Goal: Information Seeking & Learning: Learn about a topic

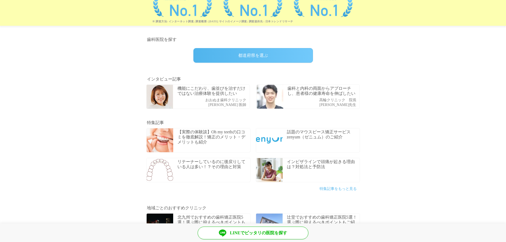
scroll to position [133, 0]
click at [286, 53] on div "都道府県を選ぶ" at bounding box center [253, 56] width 120 height 15
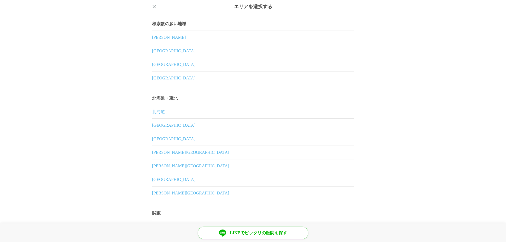
click at [158, 81] on link "神奈川県" at bounding box center [253, 77] width 202 height 13
click at [152, 82] on link "神奈川県" at bounding box center [253, 77] width 202 height 13
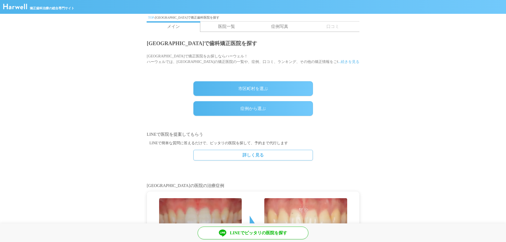
click at [239, 85] on div "市区町村を選ぶ" at bounding box center [253, 88] width 120 height 15
click at [227, 25] on link "医院一覧" at bounding box center [226, 27] width 53 height 10
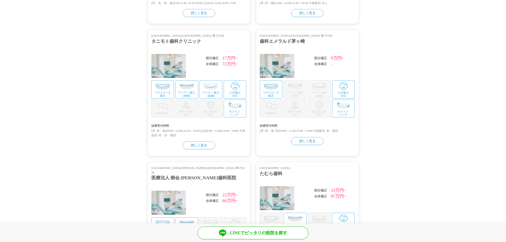
scroll to position [319, 0]
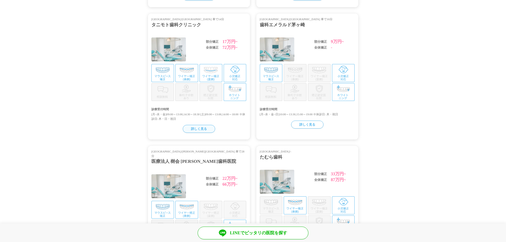
click at [193, 127] on div "詳しく見る" at bounding box center [199, 129] width 32 height 8
click at [438, 77] on section "神奈川県/鶴見駅 徒歩1分 鶴見駅前ゼータ歯科・矯正歯科 部分矯正 - 全体矯正 91万円~ 診療受付時間 [平日]10:00-13:00, 14:00-20…" at bounding box center [253, 81] width 506 height 664
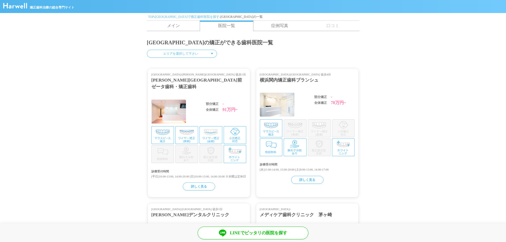
scroll to position [0, 0]
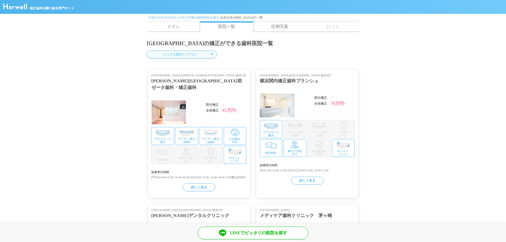
click at [177, 53] on select "エリアを選択して下さい 横浜市 川崎市 相模原市 横須賀市 平塚市 鎌倉市 藤沢市 小田原市 茅ヶ崎市 逗子市 三浦市 秦野市 厚木市 大和市 伊勢原市 海老…" at bounding box center [182, 54] width 70 height 8
click at [147, 50] on select "エリアを選択して下さい 横浜市 川崎市 相模原市 横須賀市 平塚市 鎌倉市 藤沢市 小田原市 茅ヶ崎市 逗子市 三浦市 秦野市 厚木市 大和市 伊勢原市 海老…" at bounding box center [182, 54] width 70 height 8
click at [188, 56] on select "エリアを選択して下さい 横浜市 川崎市 相模原市 横須賀市 平塚市 鎌倉市 藤沢市 小田原市 茅ヶ崎市 逗子市 三浦市 秦野市 厚木市 大和市 伊勢原市 海老…" at bounding box center [182, 54] width 70 height 8
select select "/cities/141003/clinics"
click at [147, 50] on select "エリアを選択して下さい 横浜市 川崎市 相模原市 横須賀市 平塚市 鎌倉市 藤沢市 小田原市 茅ヶ崎市 逗子市 三浦市 秦野市 厚木市 大和市 伊勢原市 海老…" at bounding box center [182, 54] width 70 height 8
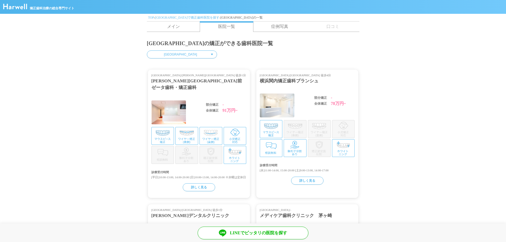
click at [178, 29] on link "メイン" at bounding box center [173, 27] width 53 height 10
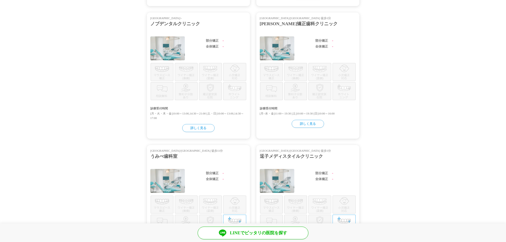
scroll to position [421, 0]
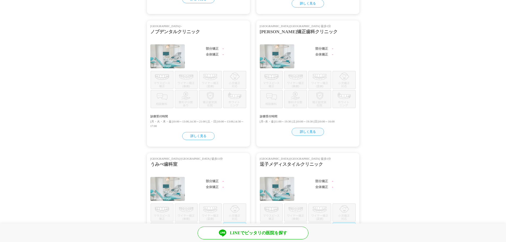
click at [296, 129] on div "詳しく見る" at bounding box center [308, 132] width 32 height 8
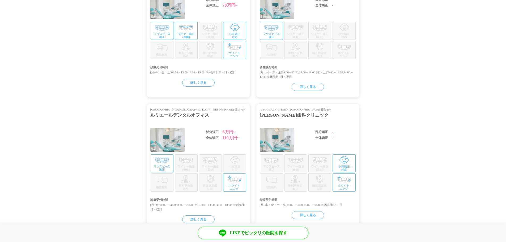
scroll to position [0, 0]
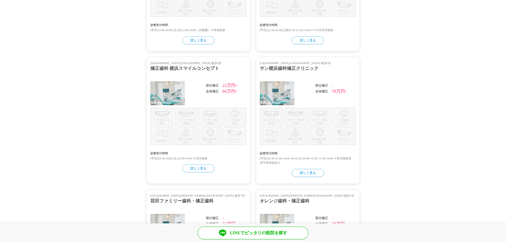
scroll to position [398, 0]
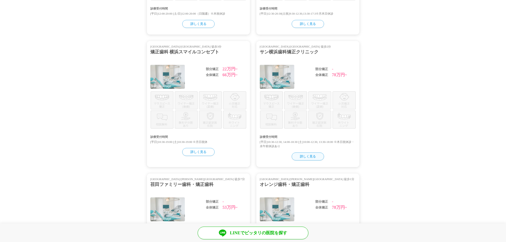
click at [307, 155] on div "詳しく見る" at bounding box center [308, 156] width 32 height 8
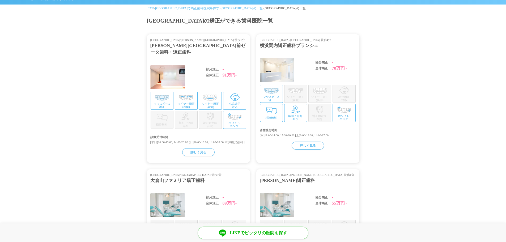
scroll to position [0, 0]
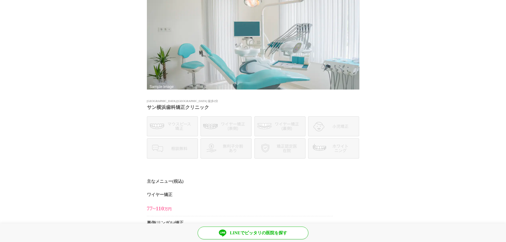
scroll to position [29, 0]
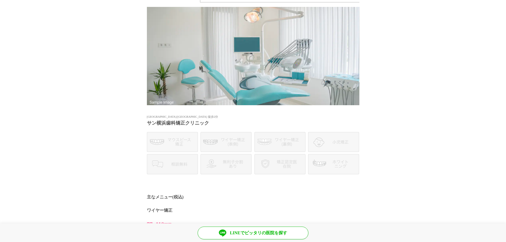
drag, startPoint x: 303, startPoint y: 149, endPoint x: 313, endPoint y: 143, distance: 11.1
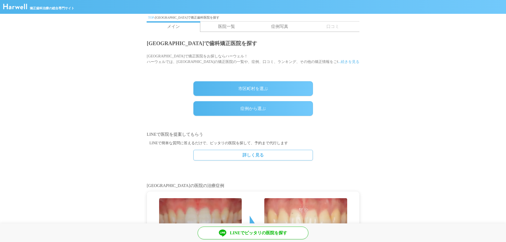
click at [256, 88] on div "市区町村を選ぶ" at bounding box center [253, 88] width 120 height 15
drag, startPoint x: 0, startPoint y: 0, endPoint x: 163, endPoint y: 75, distance: 179.4
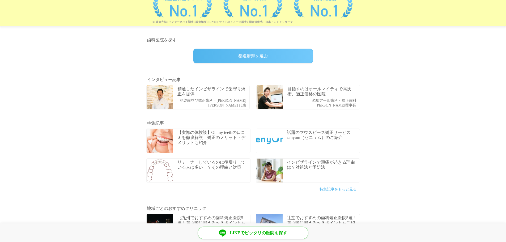
click at [234, 51] on div "都道府県を選ぶ" at bounding box center [253, 56] width 120 height 15
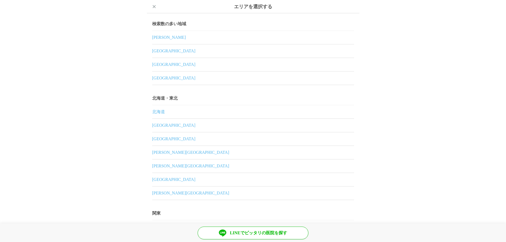
click at [159, 34] on link "東京都" at bounding box center [253, 37] width 202 height 13
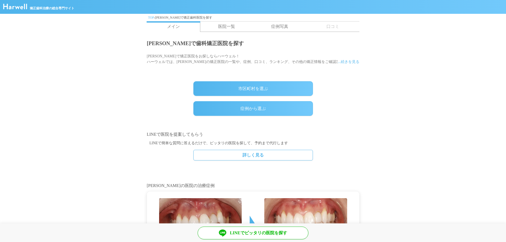
click at [252, 85] on div "市区町村を選ぶ" at bounding box center [253, 88] width 120 height 15
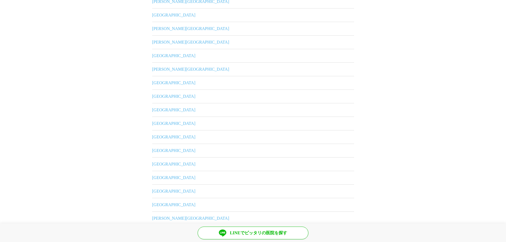
scroll to position [266, 0]
click at [155, 192] on link "町田市" at bounding box center [253, 191] width 202 height 13
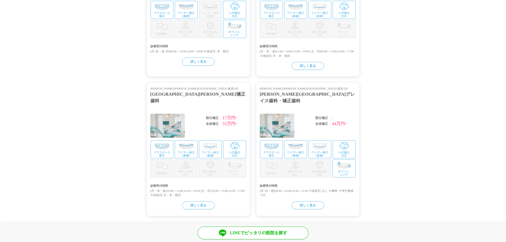
scroll to position [505, 0]
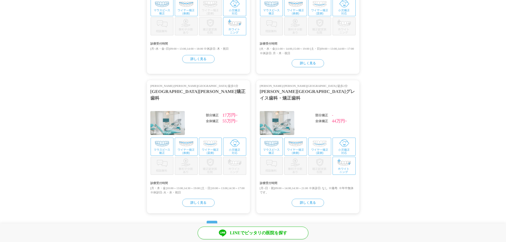
click at [224, 223] on link "2" at bounding box center [225, 226] width 2 height 6
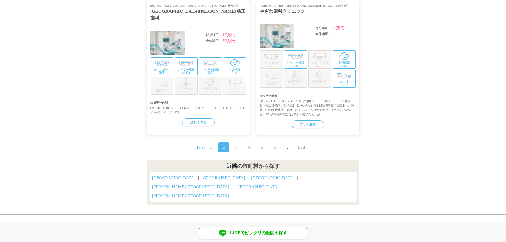
scroll to position [590, 0]
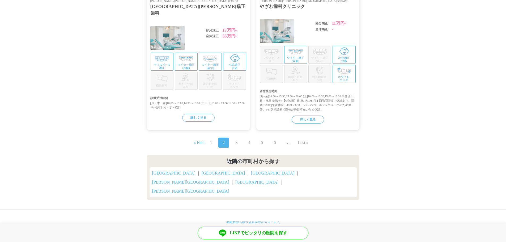
click at [236, 139] on link "3" at bounding box center [236, 142] width 2 height 6
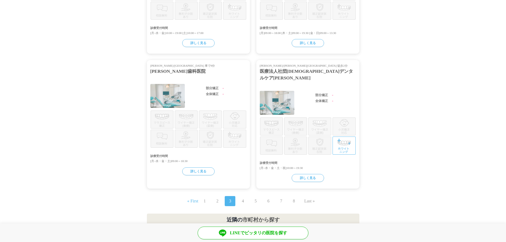
scroll to position [531, 0]
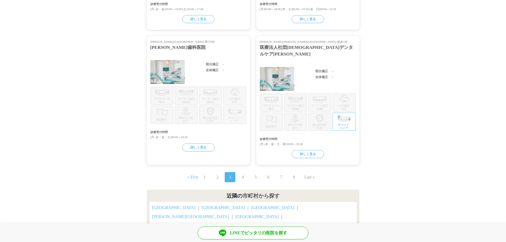
click at [243, 174] on link "4" at bounding box center [243, 177] width 2 height 6
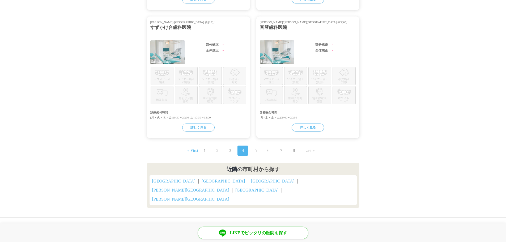
scroll to position [555, 0]
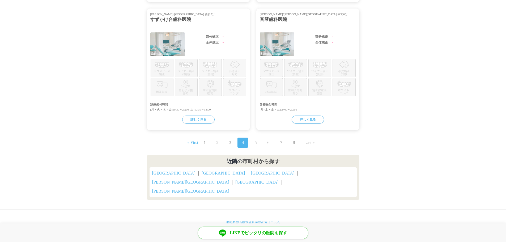
click at [256, 139] on link "5" at bounding box center [256, 142] width 2 height 6
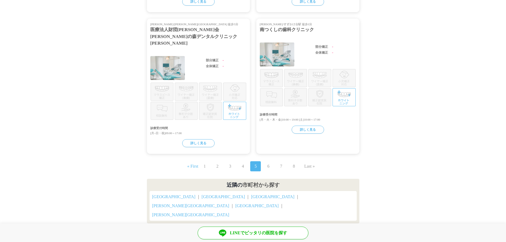
scroll to position [558, 0]
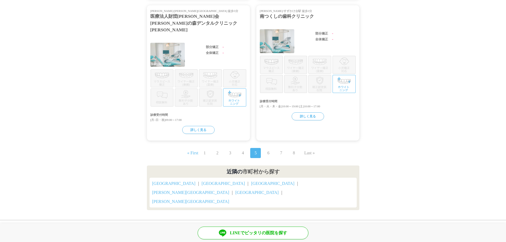
click at [268, 150] on link "6" at bounding box center [268, 153] width 2 height 6
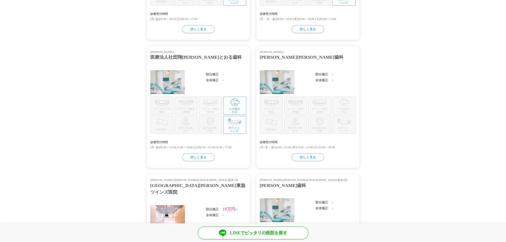
scroll to position [505, 0]
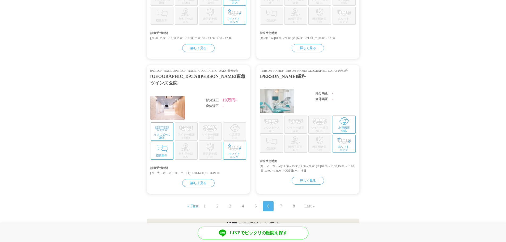
click at [283, 201] on span "7" at bounding box center [281, 206] width 11 height 10
click at [279, 201] on span "7" at bounding box center [281, 206] width 11 height 10
click at [281, 203] on link "7" at bounding box center [281, 206] width 2 height 6
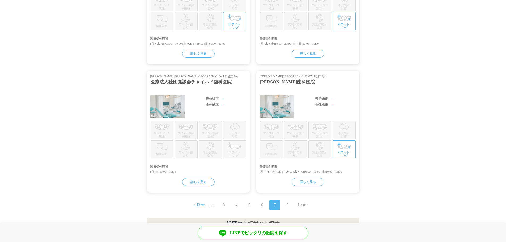
scroll to position [563, 0]
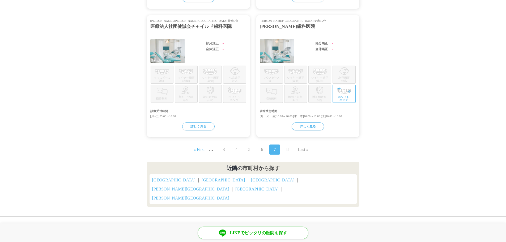
click at [287, 146] on link "8" at bounding box center [287, 149] width 2 height 6
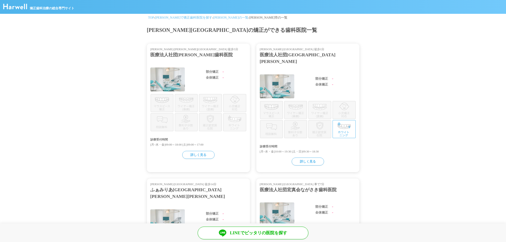
click at [213, 17] on link "[PERSON_NAME]の一覧" at bounding box center [230, 18] width 35 height 4
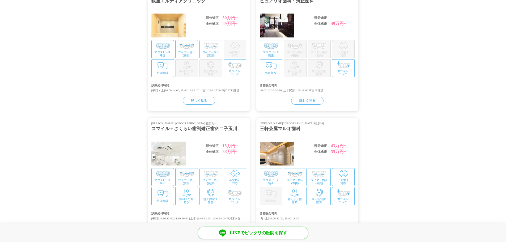
scroll to position [133, 0]
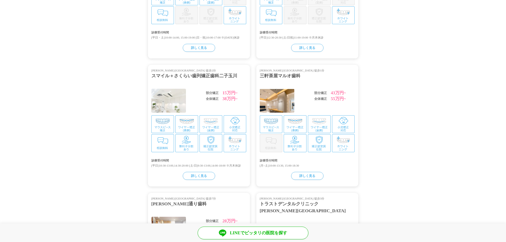
drag, startPoint x: 190, startPoint y: 74, endPoint x: 194, endPoint y: 72, distance: 4.5
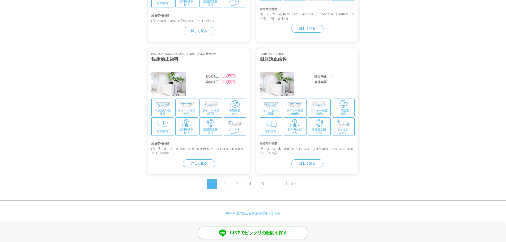
scroll to position [562, 0]
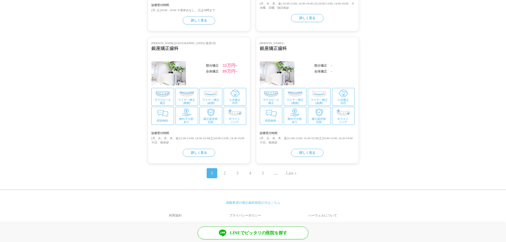
click at [224, 170] on link "2" at bounding box center [225, 173] width 2 height 6
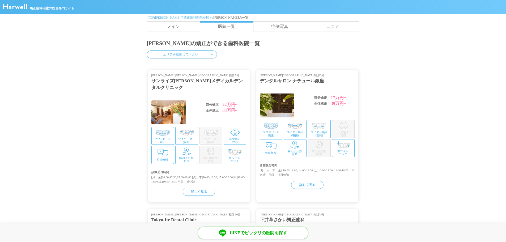
click at [150, 18] on link "TOP" at bounding box center [151, 18] width 6 height 4
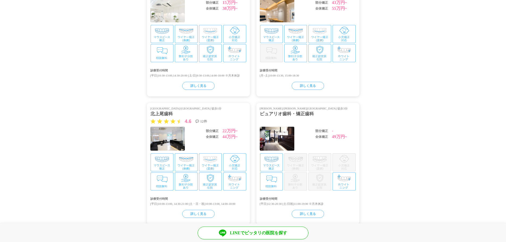
scroll to position [642, 0]
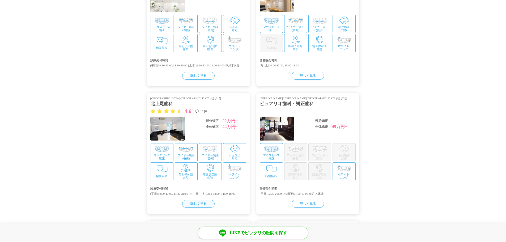
click at [208, 203] on div "詳しく見る" at bounding box center [198, 204] width 32 height 8
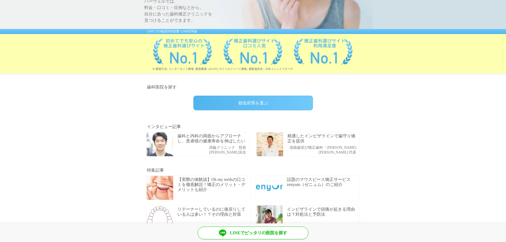
scroll to position [133, 0]
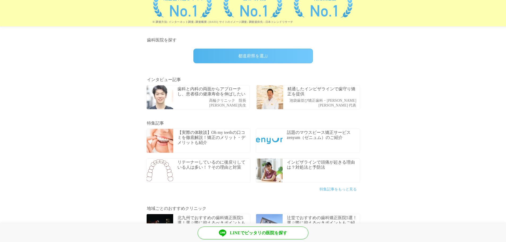
click at [224, 53] on div "都道府県を選ぶ" at bounding box center [253, 56] width 120 height 15
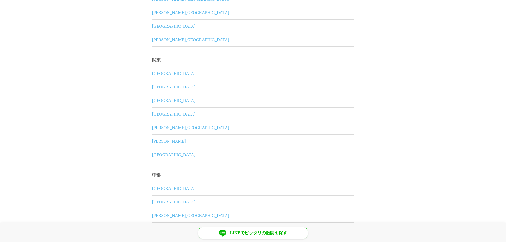
scroll to position [186, 0]
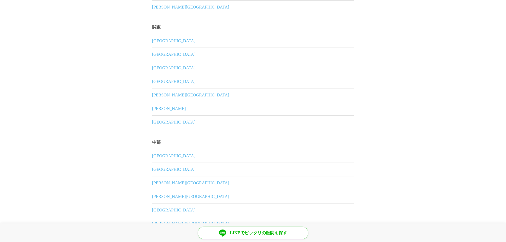
click at [158, 95] on link "千葉県" at bounding box center [253, 94] width 202 height 13
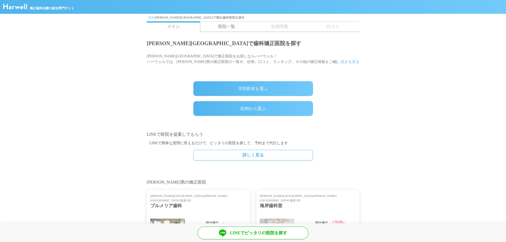
click at [217, 87] on div "市区町村を選ぶ" at bounding box center [253, 88] width 120 height 15
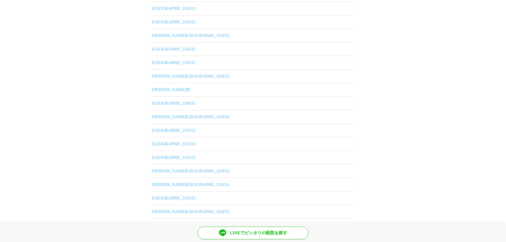
scroll to position [213, 0]
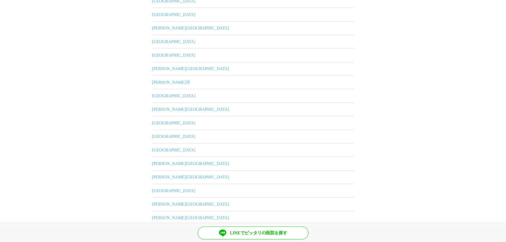
click at [156, 149] on link "浦安市" at bounding box center [253, 149] width 202 height 13
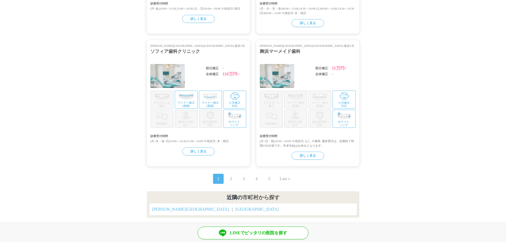
scroll to position [558, 0]
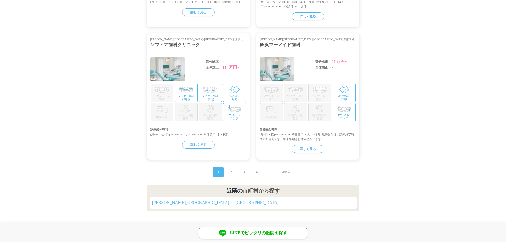
click at [228, 167] on span "2" at bounding box center [231, 172] width 11 height 10
click at [231, 169] on link "2" at bounding box center [231, 172] width 2 height 6
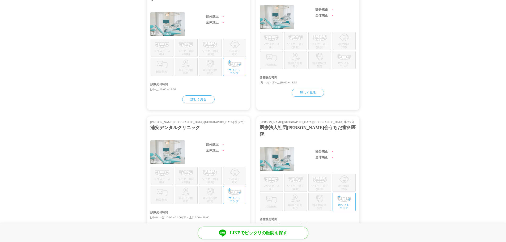
scroll to position [558, 0]
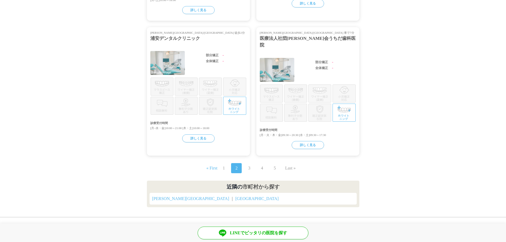
click at [249, 165] on link "3" at bounding box center [249, 168] width 2 height 6
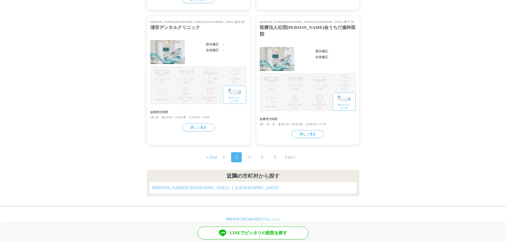
scroll to position [575, 0]
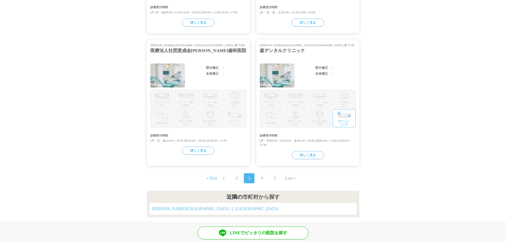
scroll to position [563, 0]
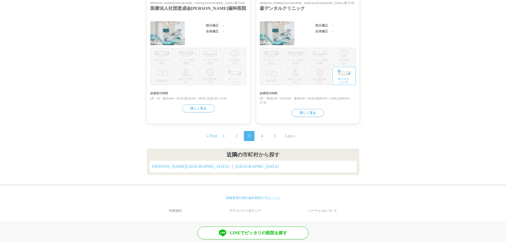
click at [263, 134] on link "4" at bounding box center [262, 136] width 2 height 6
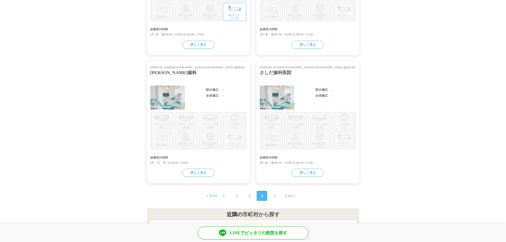
scroll to position [563, 0]
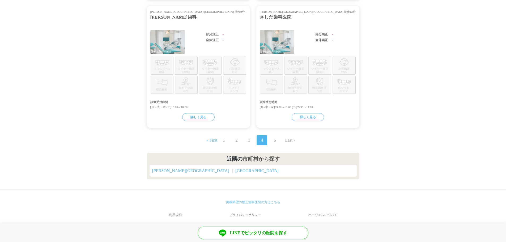
click at [274, 137] on link "5" at bounding box center [275, 140] width 2 height 6
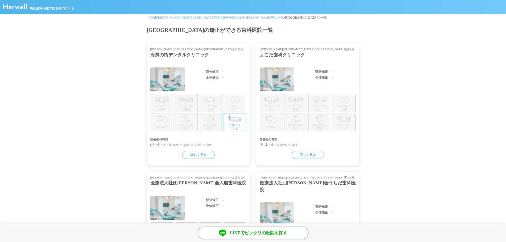
click at [24, 10] on picture at bounding box center [15, 8] width 24 height 5
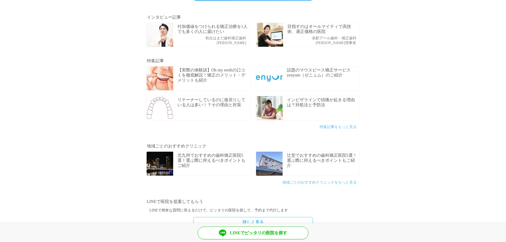
scroll to position [186, 0]
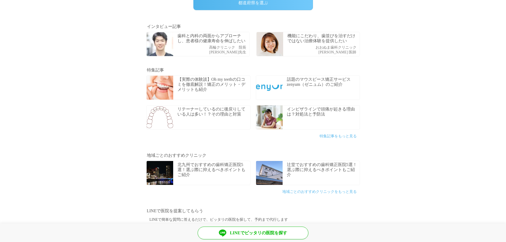
click at [250, 45] on div "歯科と内科の両面からアプローチし、患者様の健康寿命を伸ばしたい 高輪クリニック　院長 会田先生" at bounding box center [213, 44] width 72 height 24
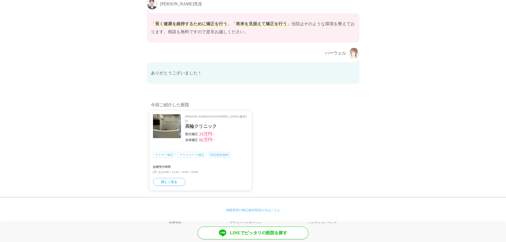
scroll to position [3178, 0]
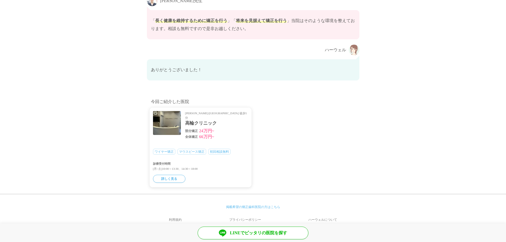
click at [267, 205] on link "掲載希望の矯正歯科医院の方はこちら" at bounding box center [253, 207] width 54 height 4
